Goal: Information Seeking & Learning: Understand process/instructions

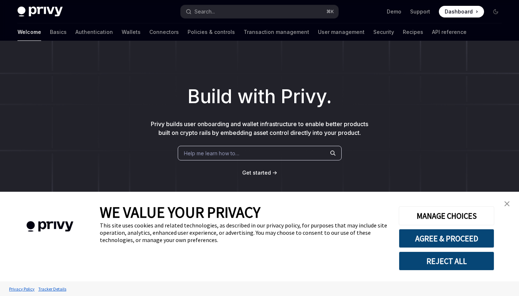
click at [50, 33] on link "Basics" at bounding box center [58, 31] width 17 height 17
type textarea "*"
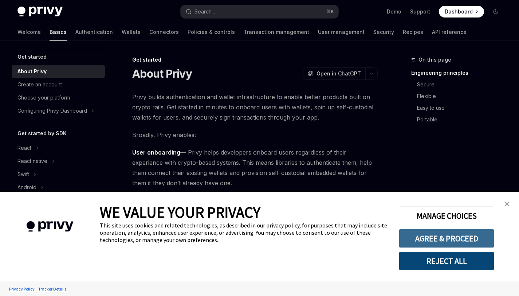
click at [463, 238] on button "AGREE & PROCEED" at bounding box center [446, 238] width 95 height 19
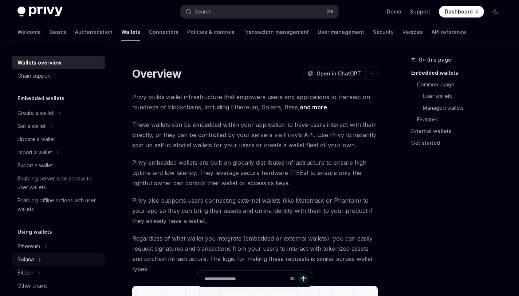
click at [39, 255] on icon "Toggle Solana section" at bounding box center [39, 259] width 3 height 9
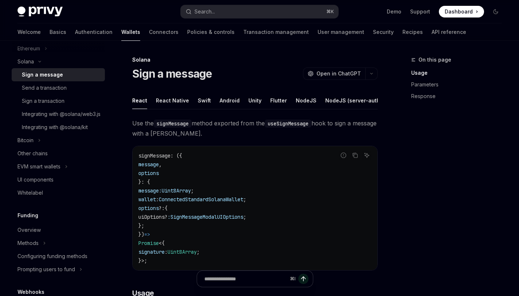
click at [49, 74] on div "Sign a message" at bounding box center [42, 74] width 41 height 9
click at [61, 100] on div "Sign a transaction" at bounding box center [43, 100] width 43 height 9
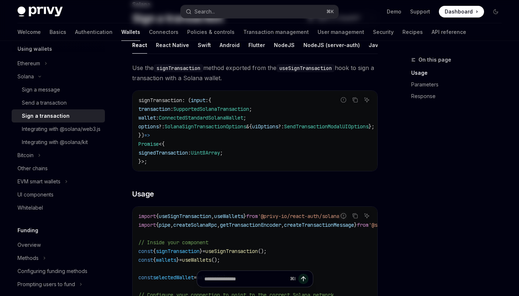
scroll to position [59, 0]
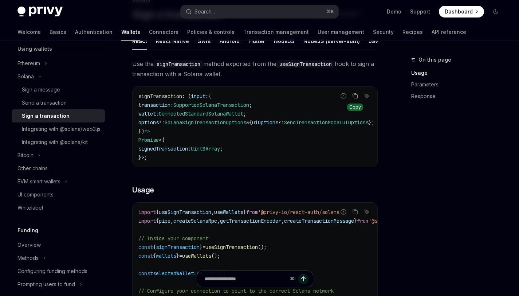
click at [356, 100] on button "Copy the contents from the code block" at bounding box center [354, 95] width 9 height 9
click at [356, 214] on icon "Copy the contents from the code block" at bounding box center [355, 212] width 6 height 6
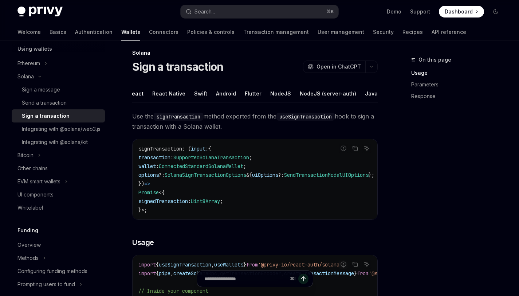
scroll to position [0, 0]
click at [284, 93] on div "NodeJS" at bounding box center [284, 93] width 21 height 17
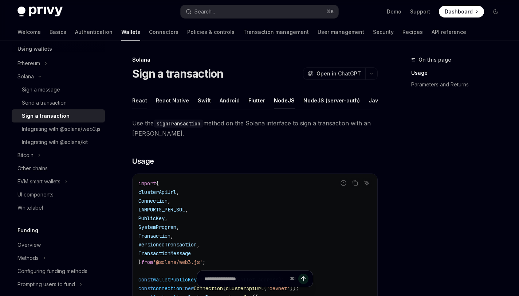
click at [142, 98] on div "React" at bounding box center [139, 100] width 15 height 17
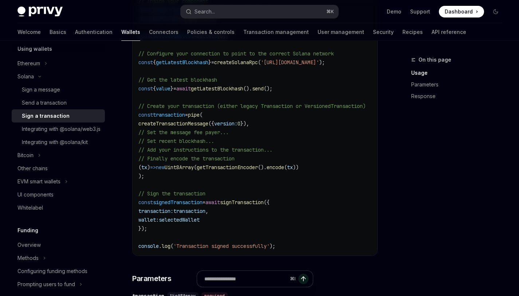
scroll to position [305, 0]
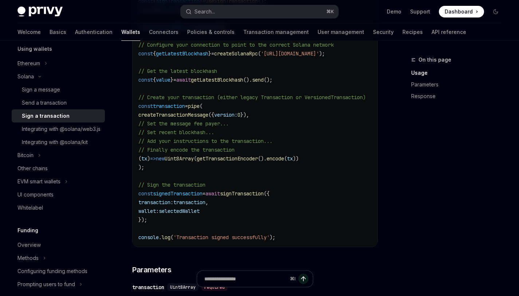
click at [264, 197] on span "signTransaction" at bounding box center [242, 193] width 44 height 7
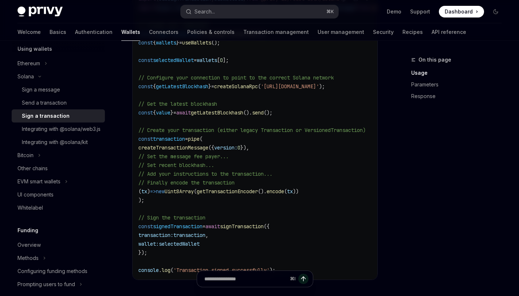
scroll to position [229, 0]
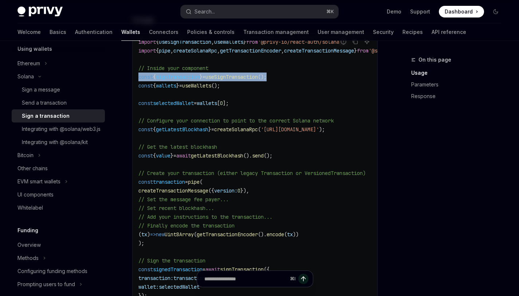
drag, startPoint x: 285, startPoint y: 85, endPoint x: 124, endPoint y: 88, distance: 161.0
click at [124, 88] on div "Solana Sign a transaction OpenAI Open in ChatGPT OpenAI Open in ChatGPT React R…" at bounding box center [186, 270] width 385 height 888
copy span "const { signTransaction } = useSignTransaction ();"
click at [363, 103] on code "import { useSignTransaction , useWallets } from '@privy-io/react-auth/solana' ;…" at bounding box center [282, 178] width 288 height 280
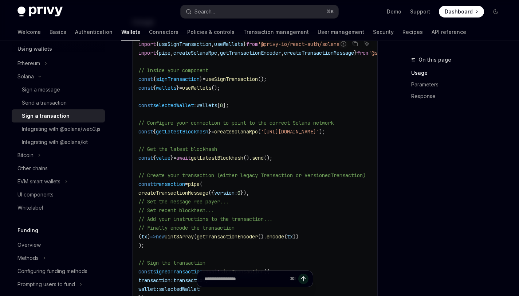
scroll to position [186, 0]
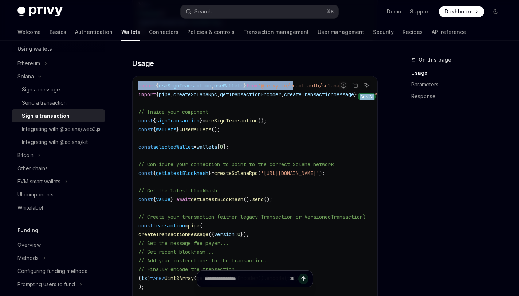
drag, startPoint x: 310, startPoint y: 96, endPoint x: 363, endPoint y: 91, distance: 53.0
click at [365, 91] on div "Report incorrect code Copy Ask AI import { useSignTransaction , useWallets } fr…" at bounding box center [254, 221] width 245 height 291
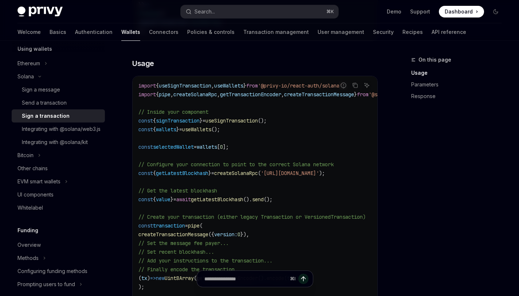
click at [308, 131] on code "import { useSignTransaction , useWallets } from '@privy-io/react-auth/solana' ;…" at bounding box center [282, 221] width 288 height 280
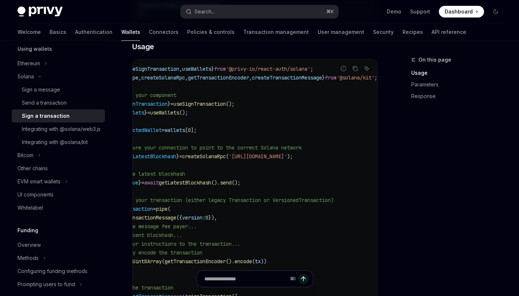
scroll to position [0, 82]
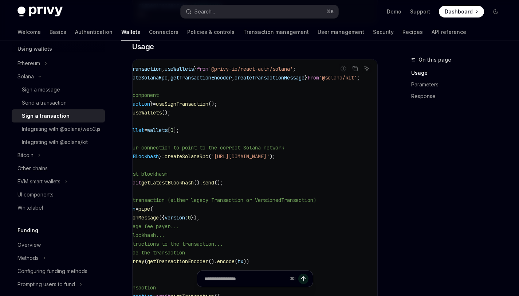
drag, startPoint x: 353, startPoint y: 87, endPoint x: 320, endPoint y: 86, distance: 32.8
click at [339, 73] on div "Report incorrect code Copy Ask AI" at bounding box center [355, 68] width 33 height 9
click at [326, 96] on code "import { useSignTransaction , useWallets } from '@privy-io/react-auth/solana' ;…" at bounding box center [233, 204] width 288 height 280
drag, startPoint x: 321, startPoint y: 86, endPoint x: 353, endPoint y: 86, distance: 32.0
click at [353, 73] on div "Report incorrect code Copy Ask AI" at bounding box center [355, 68] width 33 height 9
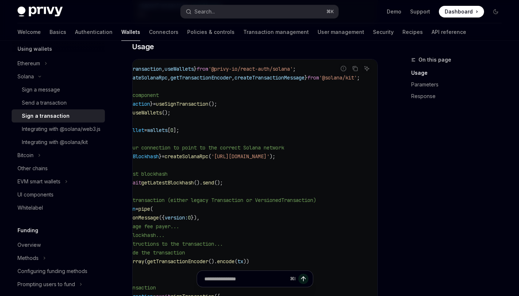
click at [214, 159] on span "'https://api.mainnet-beta.solana.com'" at bounding box center [240, 156] width 58 height 7
drag, startPoint x: 180, startPoint y: 162, endPoint x: 320, endPoint y: 124, distance: 145.2
click at [294, 157] on code "import { useSignTransaction , useWallets } from '@privy-io/react-auth/solana' ;…" at bounding box center [233, 204] width 288 height 280
drag, startPoint x: 354, startPoint y: 86, endPoint x: 326, endPoint y: 86, distance: 28.0
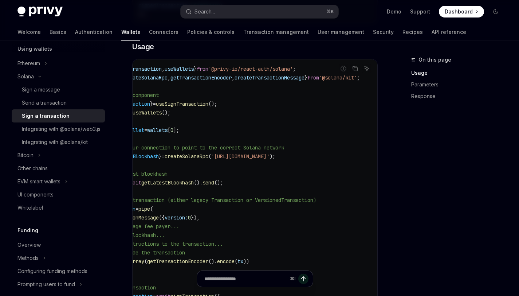
click at [339, 73] on div "Report incorrect code Copy Ask AI" at bounding box center [355, 68] width 33 height 9
click at [319, 143] on code "import { useSignTransaction , useWallets } from '@privy-io/react-auth/solana' ;…" at bounding box center [233, 204] width 288 height 280
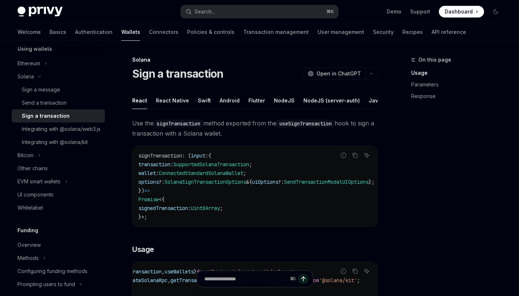
scroll to position [58, 0]
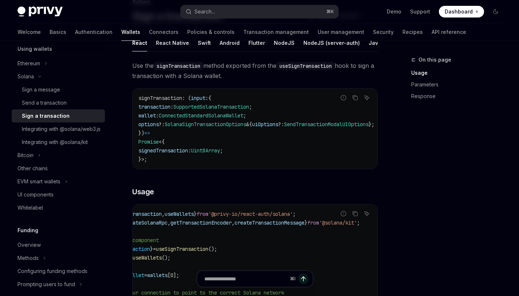
click at [322, 228] on div "Report incorrect code" at bounding box center [343, 224] width 51 height 7
drag, startPoint x: 320, startPoint y: 231, endPoint x: 354, endPoint y: 230, distance: 33.1
click at [354, 218] on div "Report incorrect code Copy Ask AI" at bounding box center [355, 213] width 33 height 9
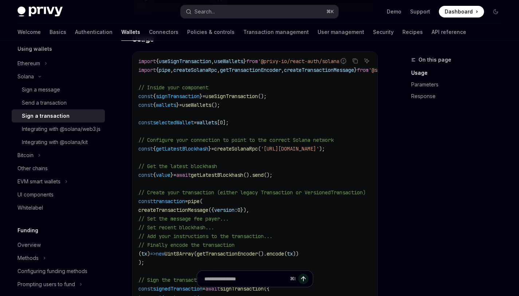
scroll to position [0, 82]
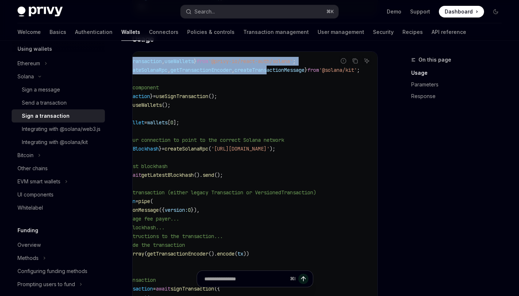
drag, startPoint x: 362, startPoint y: 81, endPoint x: 255, endPoint y: 74, distance: 107.6
click at [255, 74] on div "Report incorrect code Copy Ask AI import { useSignTransaction , useWallets } fr…" at bounding box center [254, 196] width 245 height 291
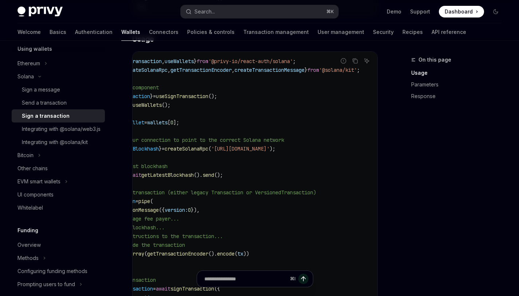
click at [226, 125] on code "import { useSignTransaction , useWallets } from '@privy-io/react-auth/solana' ;…" at bounding box center [233, 197] width 288 height 280
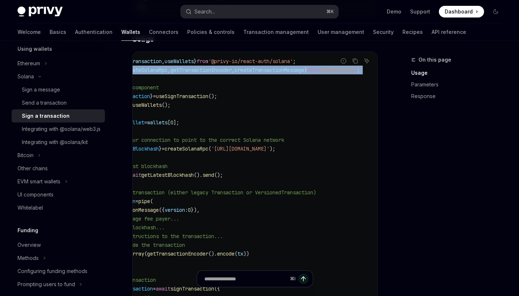
drag, startPoint x: 139, startPoint y: 78, endPoint x: 377, endPoint y: 83, distance: 238.2
click at [377, 83] on code "import { useSignTransaction , useWallets } from '@privy-io/react-auth/solana' ;…" at bounding box center [233, 197] width 288 height 280
copy code "import { pipe , createSolanaRpc , getTransactionEncoder , createTransactionMess…"
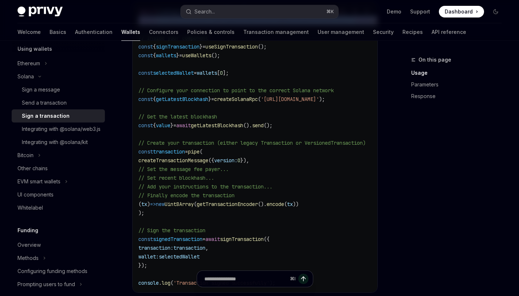
scroll to position [261, 0]
click at [63, 130] on div "Integrating with @solana/web3.js" at bounding box center [61, 129] width 79 height 9
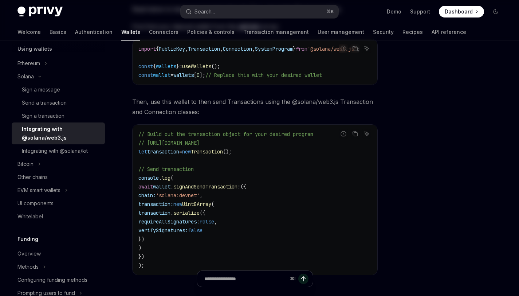
scroll to position [193, 0]
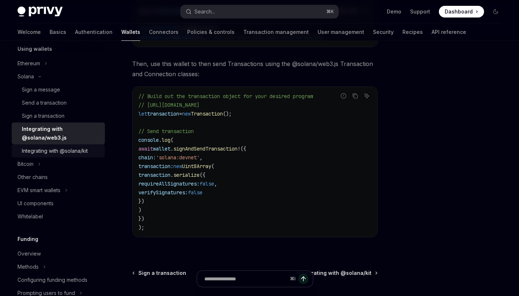
click at [70, 153] on div "Integrating with @solana/kit" at bounding box center [55, 150] width 66 height 9
type textarea "*"
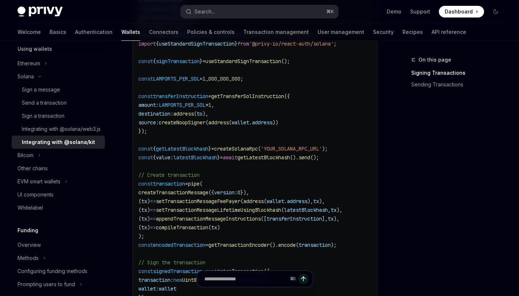
scroll to position [362, 0]
